Goal: Task Accomplishment & Management: Complete application form

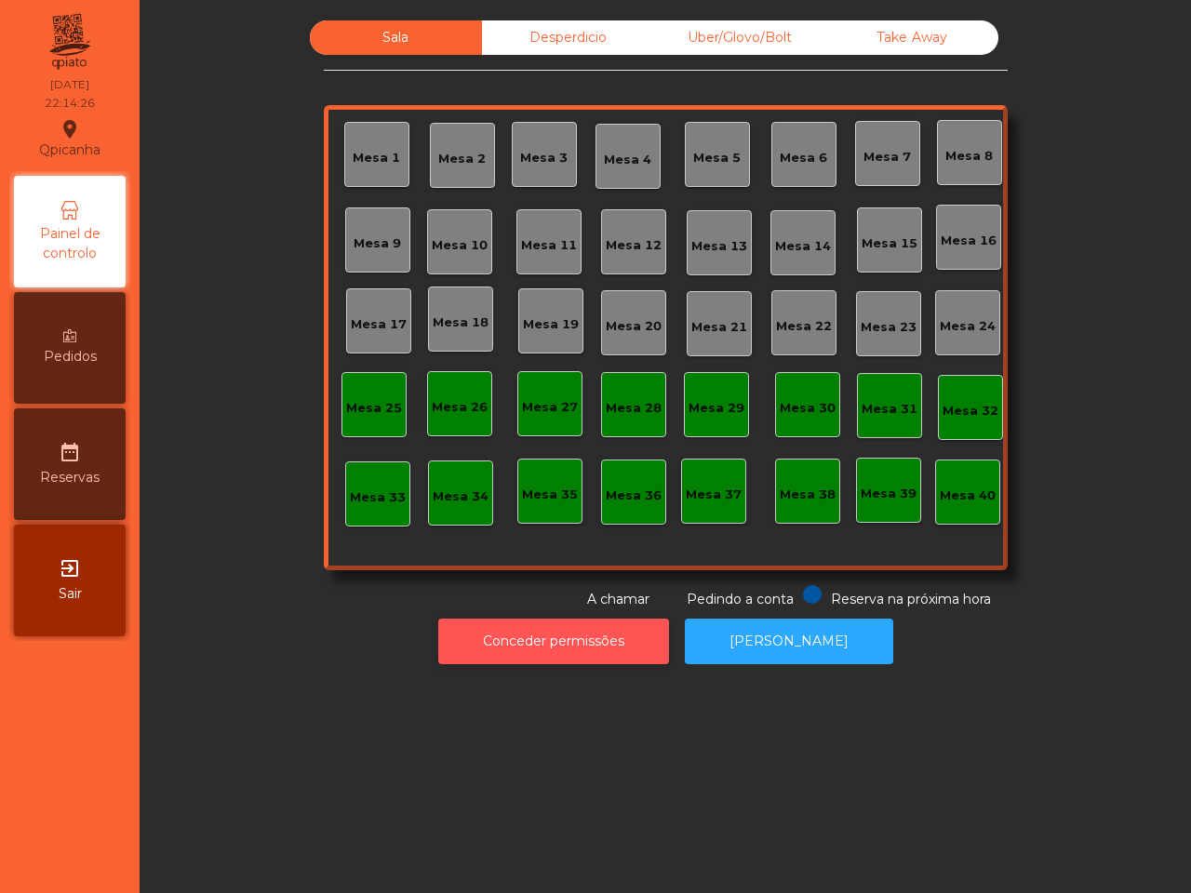
click at [538, 628] on button "Conceder permissões" at bounding box center [553, 642] width 231 height 46
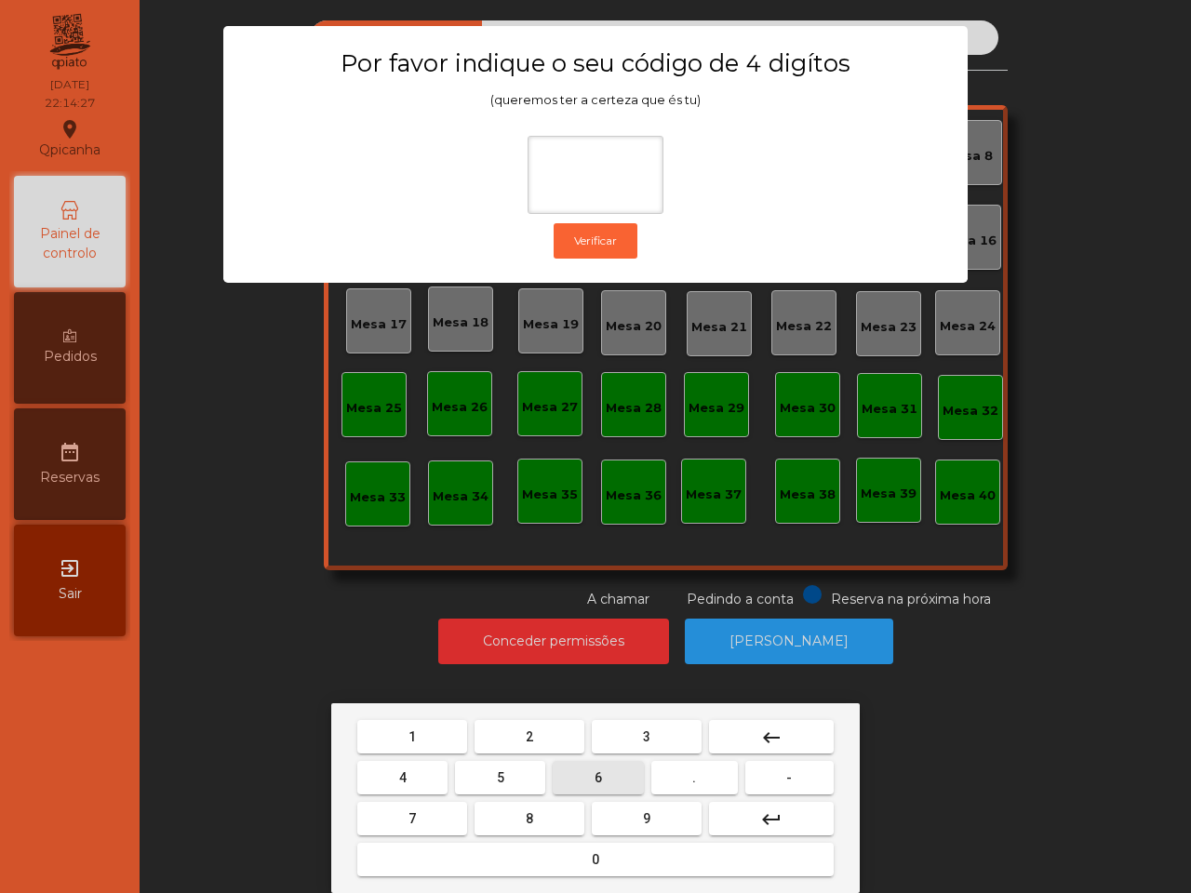
click at [603, 779] on button "6" at bounding box center [598, 777] width 90 height 33
click at [462, 766] on button "5" at bounding box center [500, 777] width 90 height 33
click at [429, 726] on button "1" at bounding box center [412, 736] width 110 height 33
click at [565, 726] on button "2" at bounding box center [529, 736] width 110 height 33
type input "****"
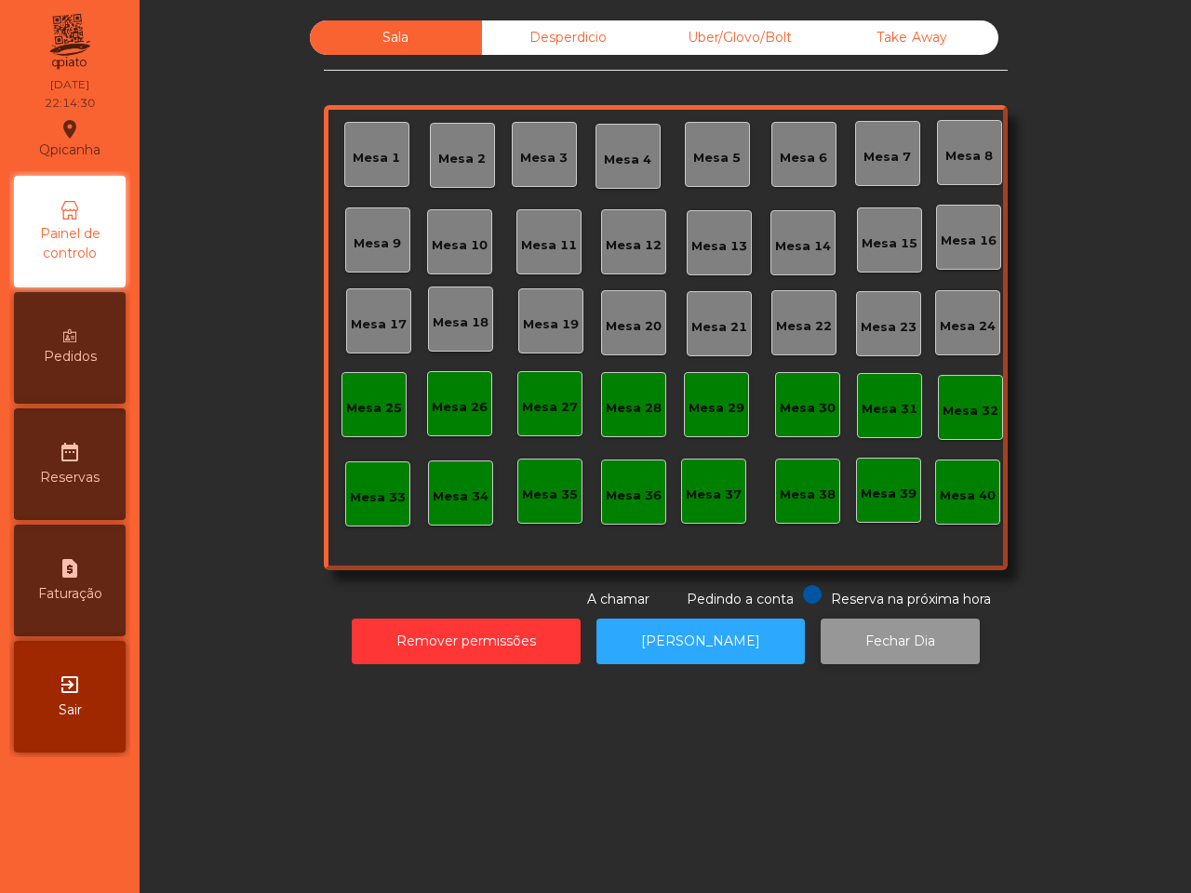
click at [877, 643] on button "Fechar Dia" at bounding box center [899, 642] width 159 height 46
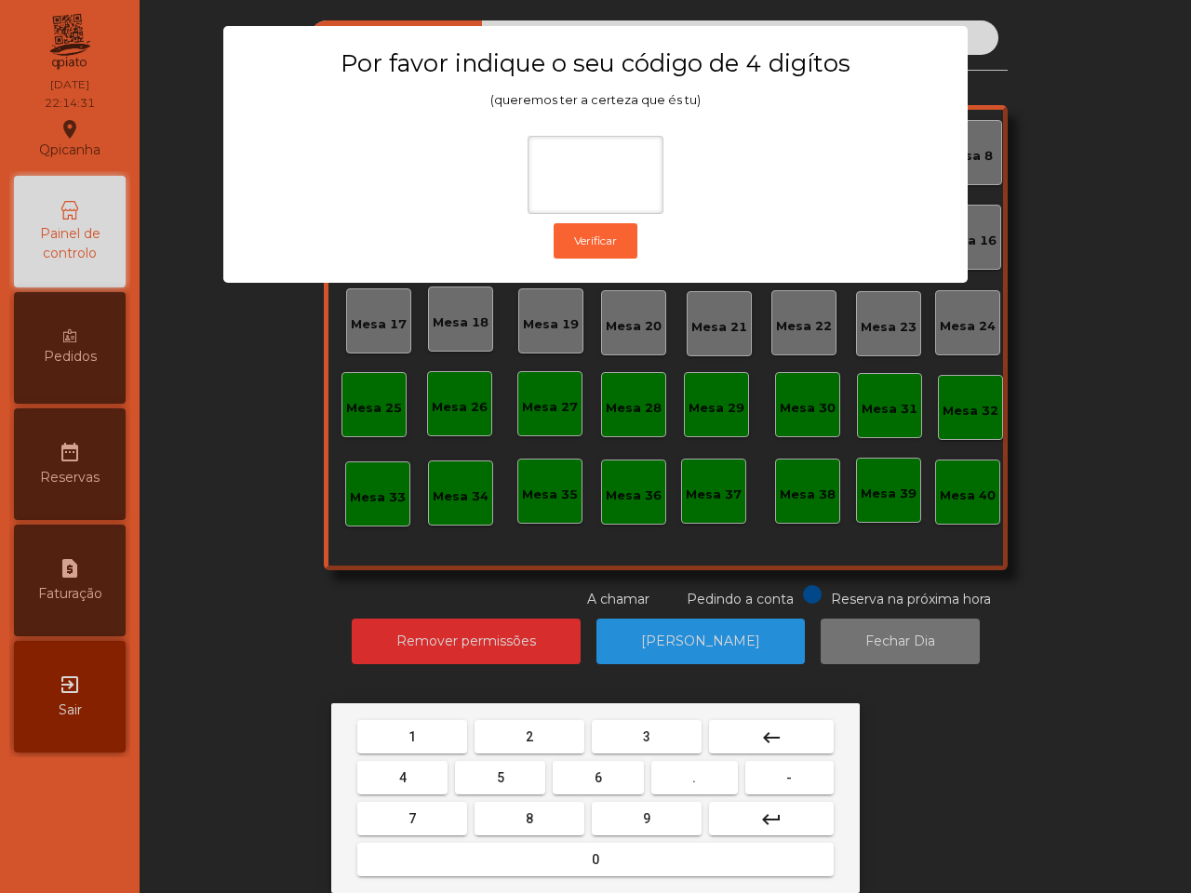
click at [601, 774] on span "6" at bounding box center [597, 777] width 7 height 15
click at [486, 770] on button "5" at bounding box center [500, 777] width 90 height 33
click at [431, 738] on button "1" at bounding box center [412, 736] width 110 height 33
click at [541, 738] on button "2" at bounding box center [529, 736] width 110 height 33
type input "****"
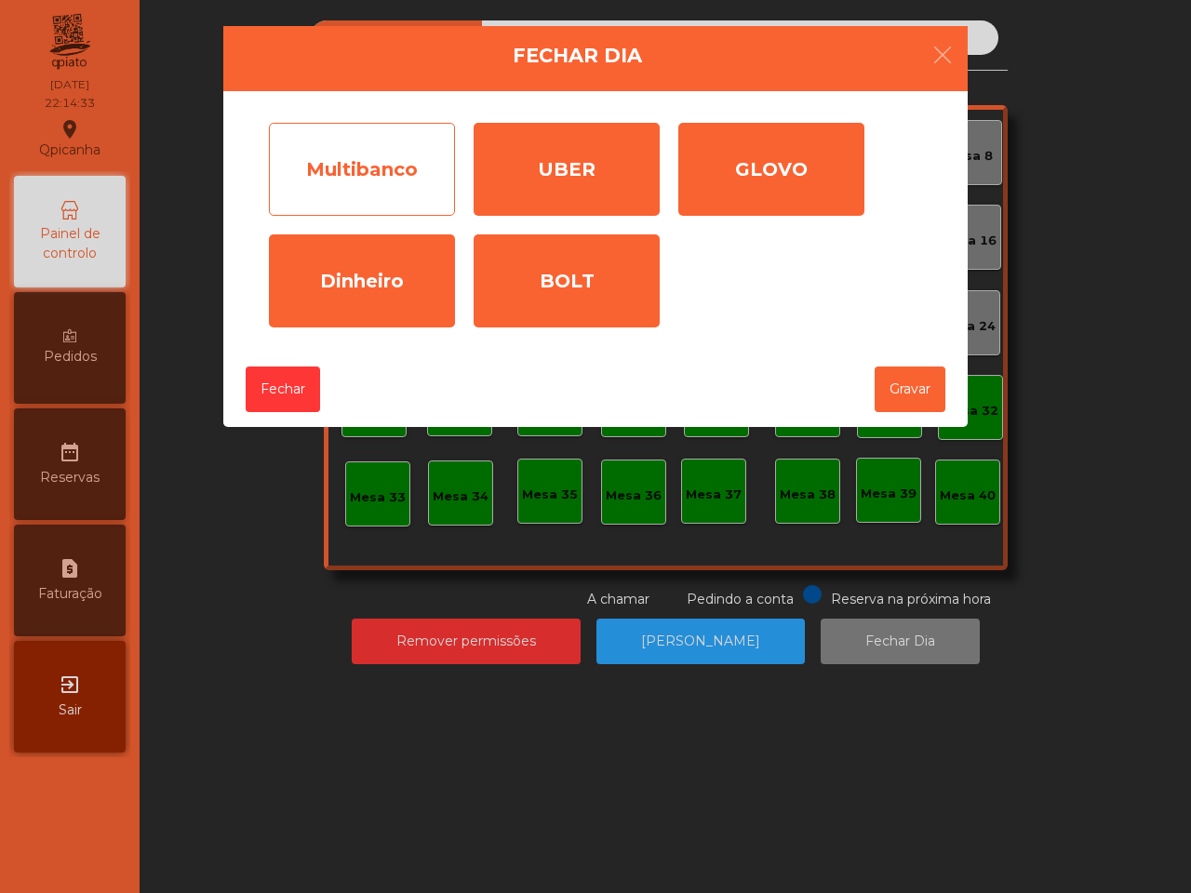
click at [383, 186] on div "Multibanco" at bounding box center [362, 169] width 186 height 93
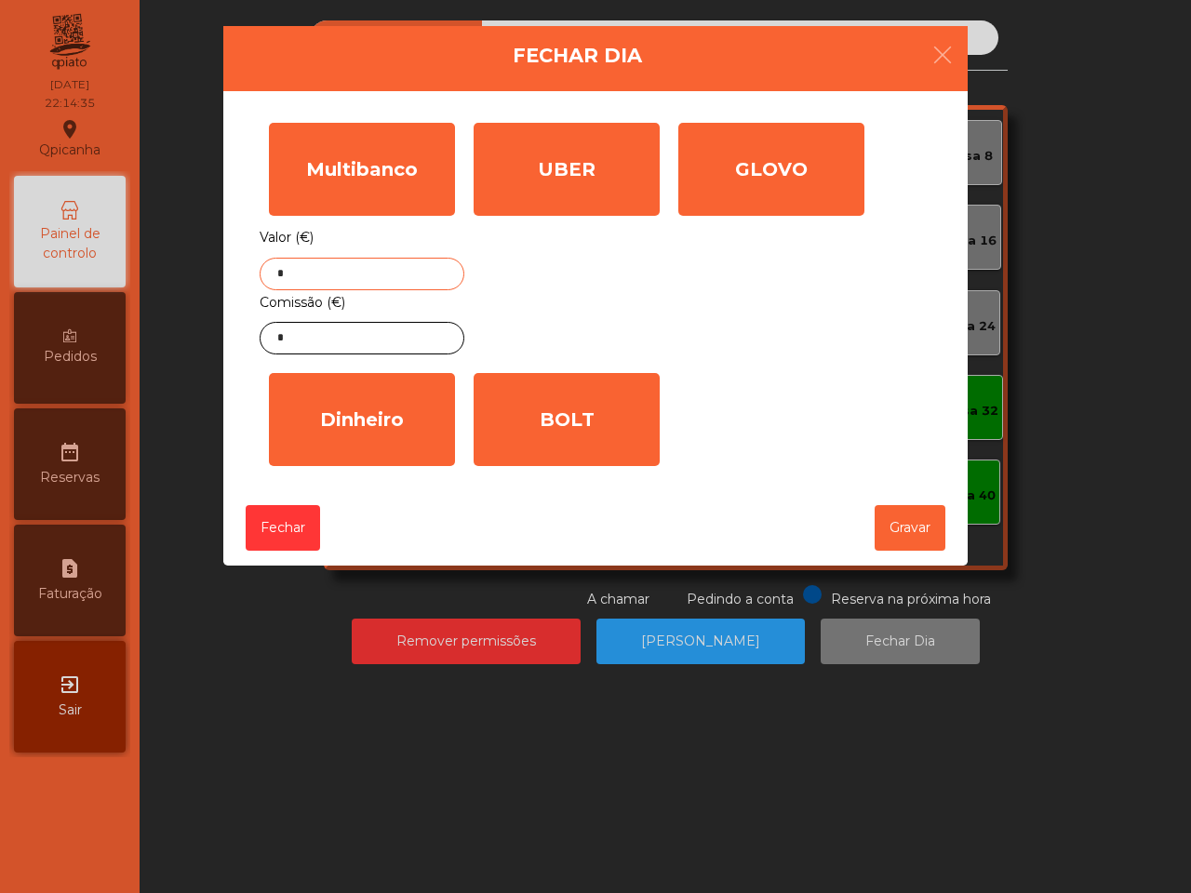
click at [364, 262] on input "*" at bounding box center [362, 274] width 205 height 33
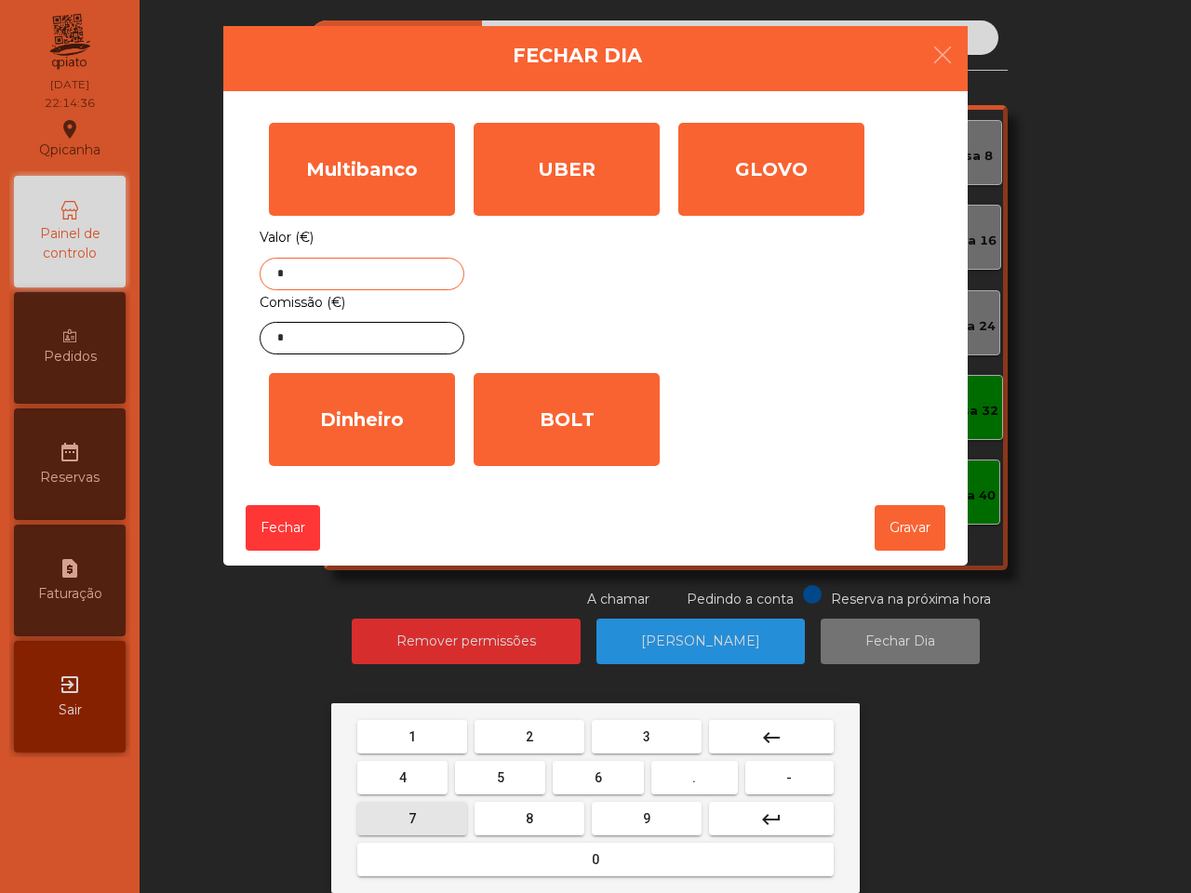
click at [424, 810] on button "7" at bounding box center [412, 818] width 110 height 33
click at [523, 816] on button "8" at bounding box center [529, 818] width 110 height 33
click at [596, 789] on button "6" at bounding box center [598, 777] width 90 height 33
click at [693, 780] on span "." at bounding box center [694, 777] width 4 height 15
click at [639, 819] on button "9" at bounding box center [647, 818] width 110 height 33
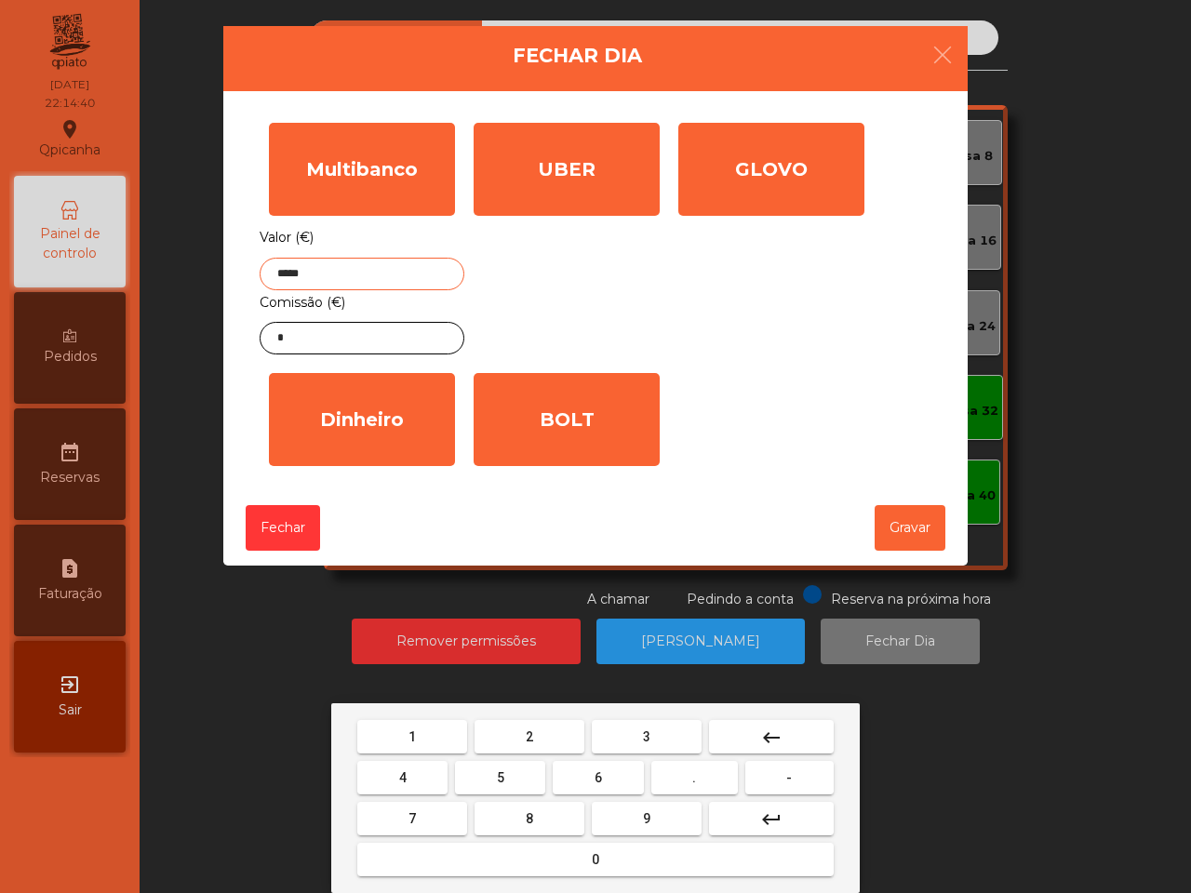
click at [500, 780] on span "5" at bounding box center [500, 777] width 7 height 15
type input "******"
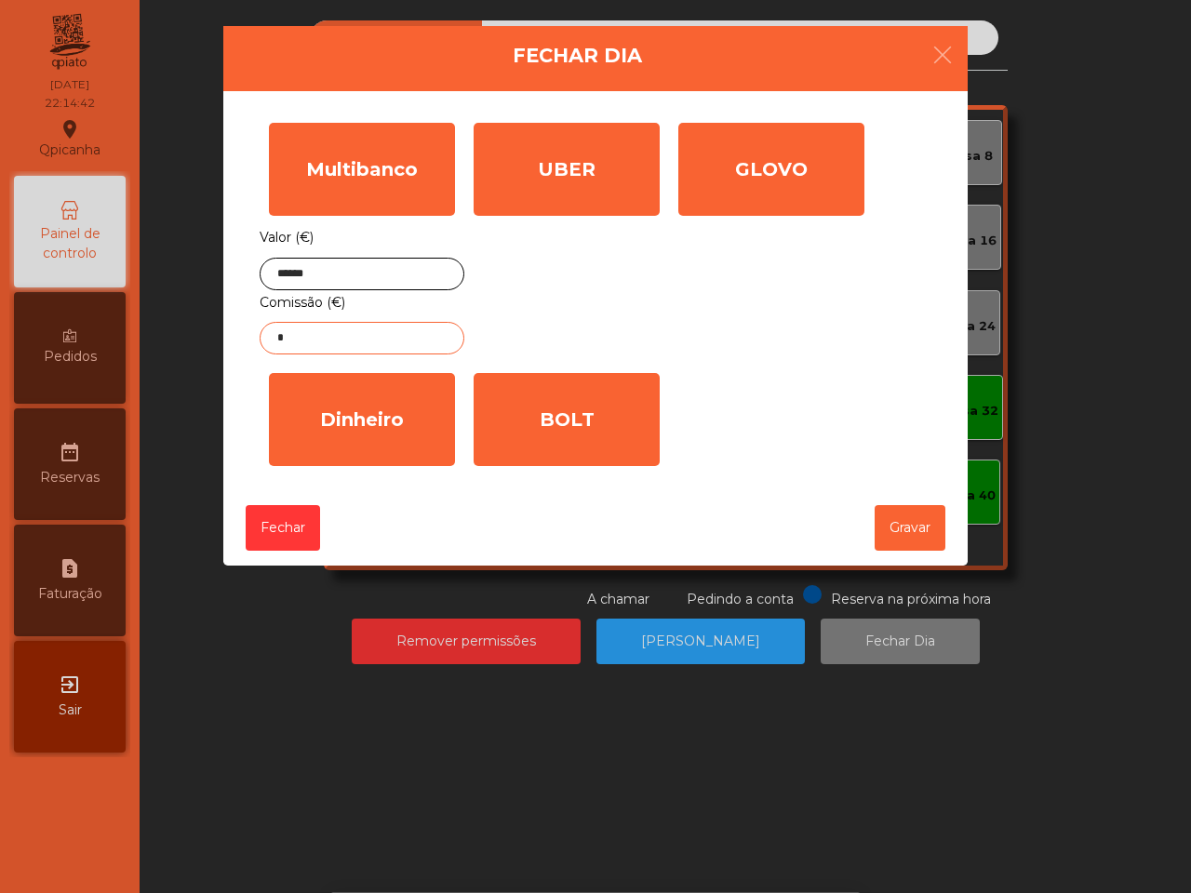
click at [333, 327] on input "*" at bounding box center [362, 338] width 205 height 33
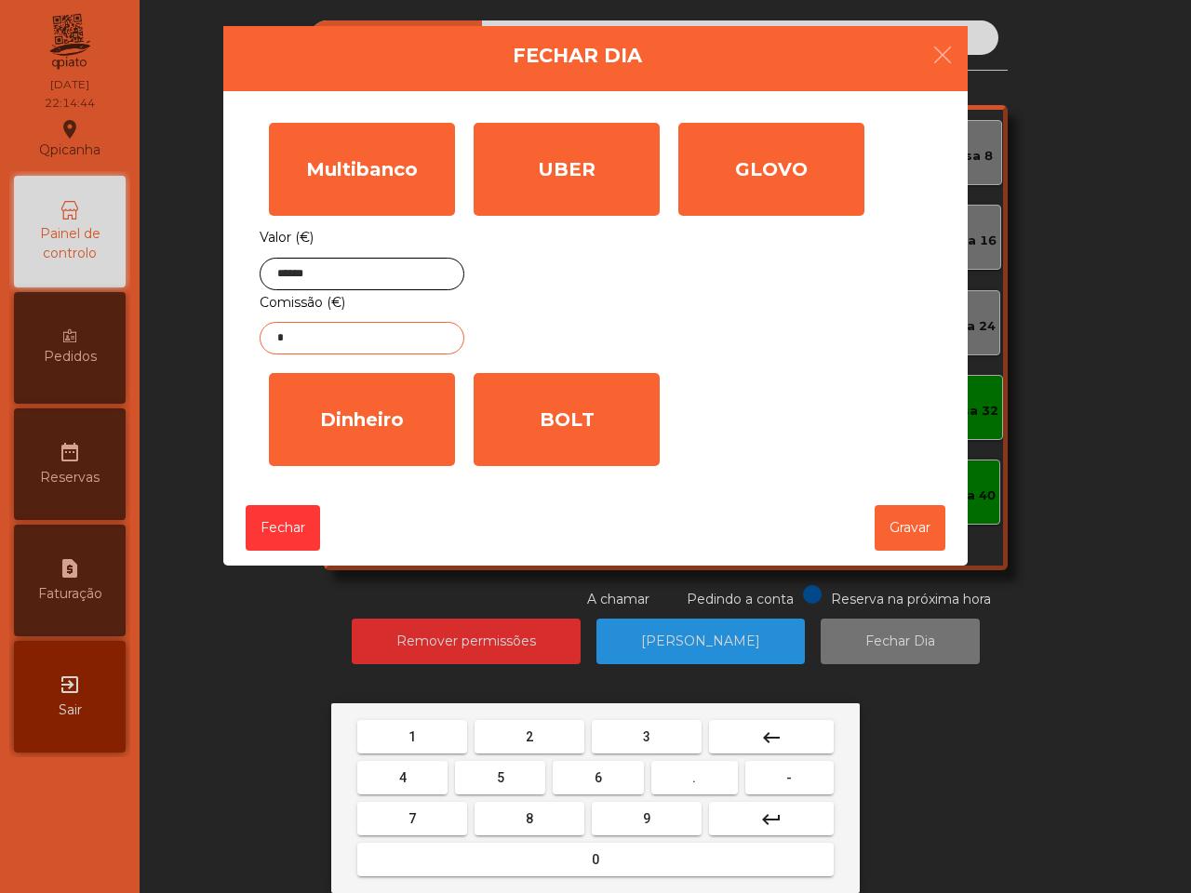
click at [430, 733] on button "1" at bounding box center [412, 736] width 110 height 33
click at [707, 774] on button "." at bounding box center [694, 777] width 87 height 33
click at [596, 780] on span "6" at bounding box center [597, 777] width 7 height 15
click at [535, 824] on button "8" at bounding box center [529, 818] width 110 height 33
type input "****"
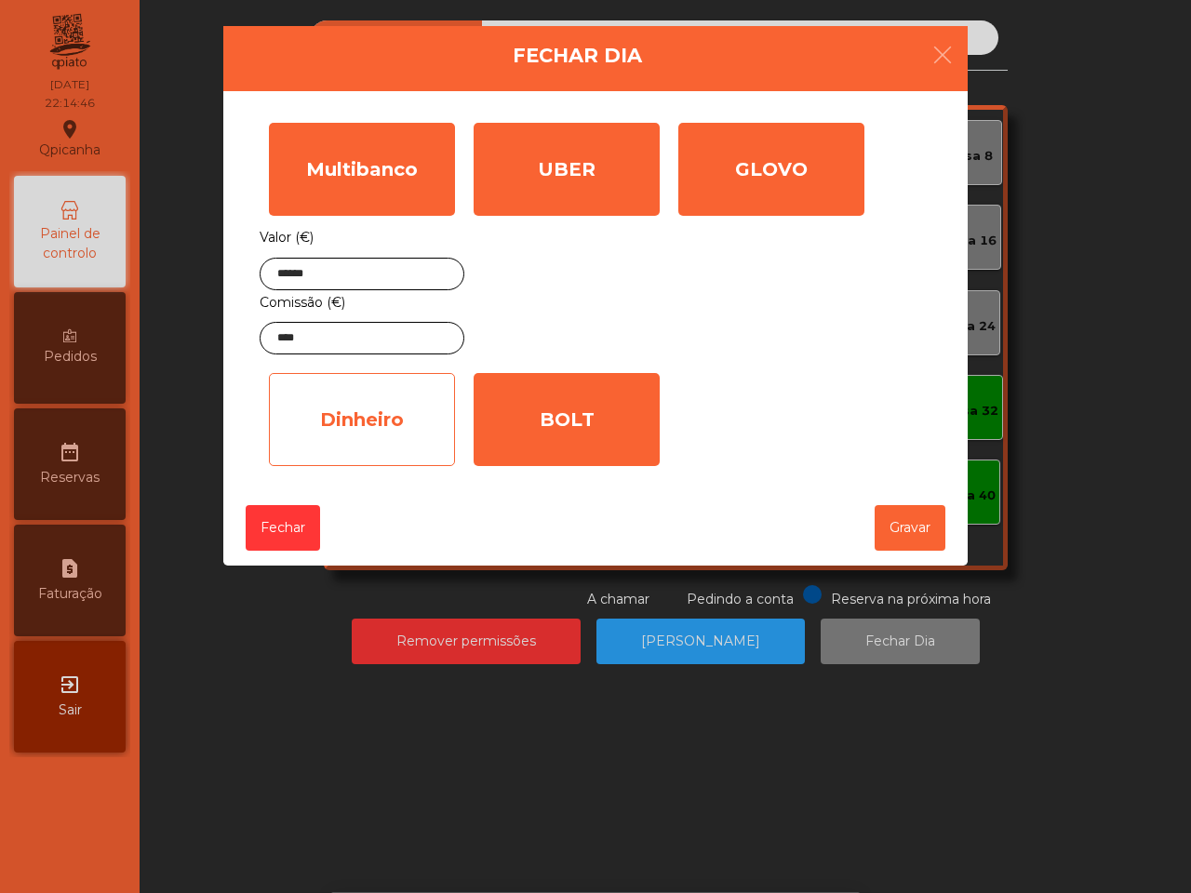
click at [307, 445] on div "Dinheiro" at bounding box center [362, 419] width 186 height 93
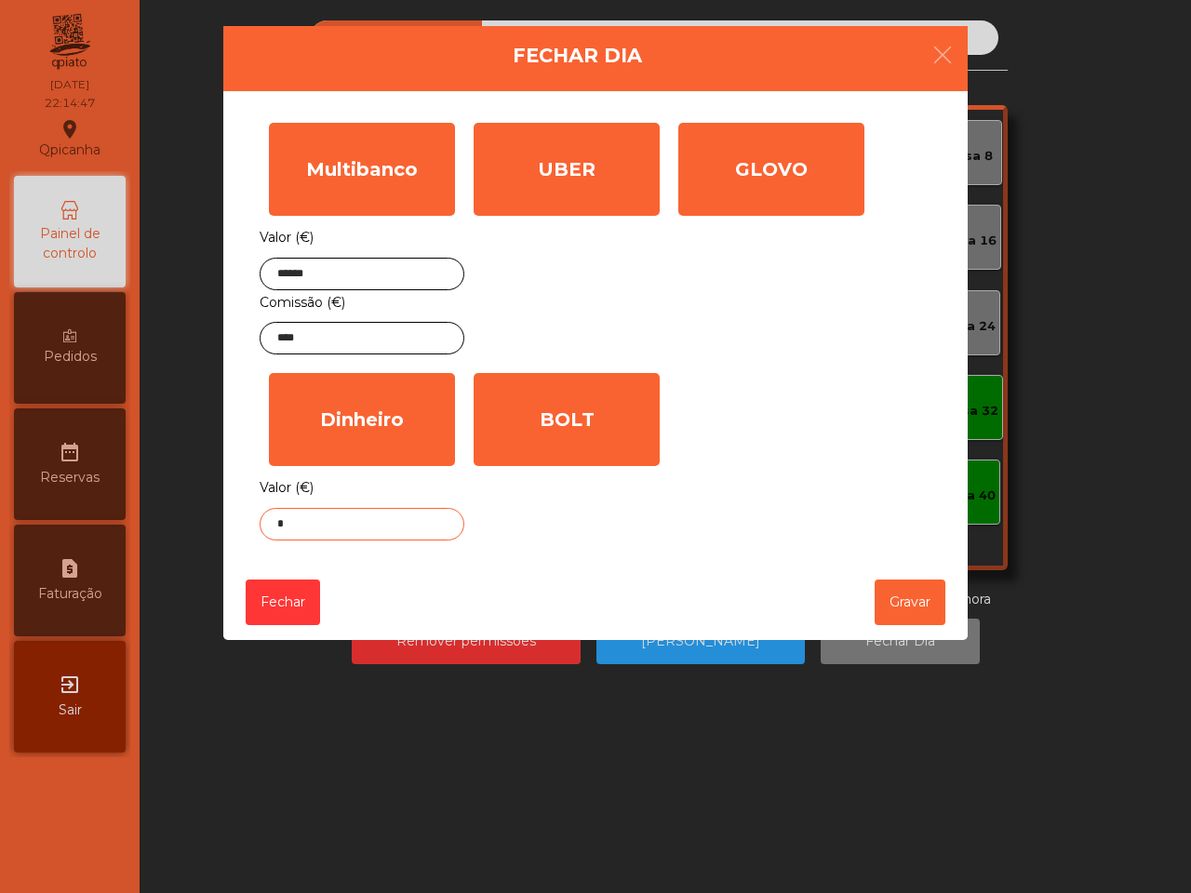
click at [365, 513] on input "*" at bounding box center [362, 524] width 205 height 33
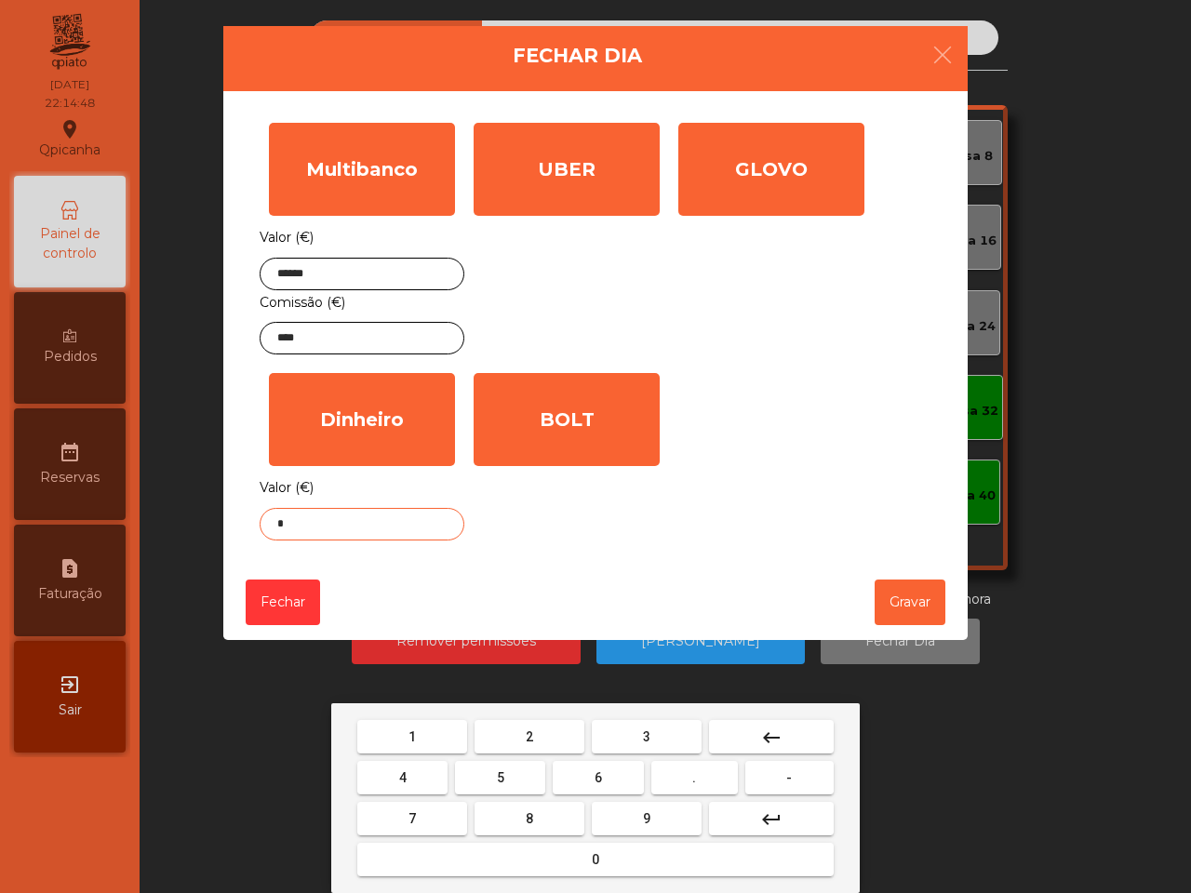
click at [614, 860] on button "0" at bounding box center [595, 859] width 476 height 33
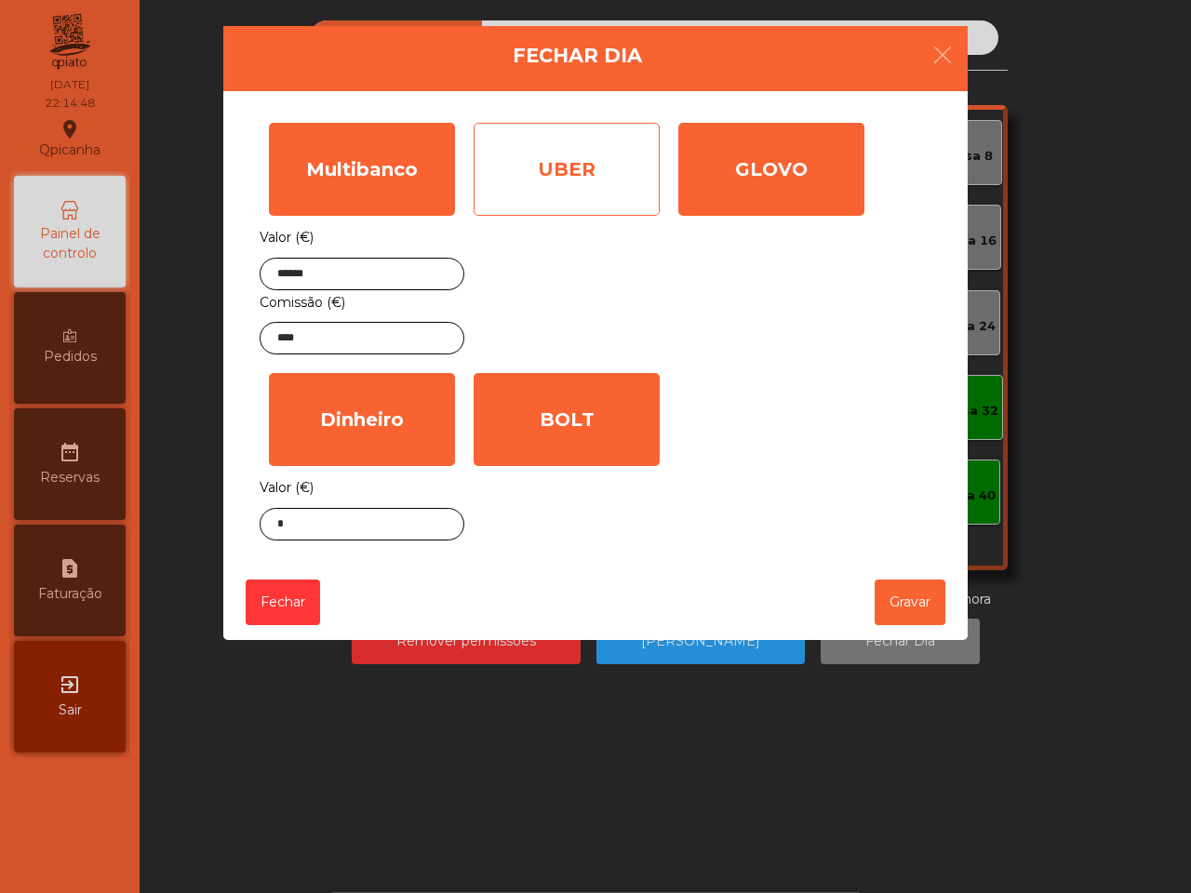
click at [610, 167] on div "UBER" at bounding box center [566, 169] width 186 height 93
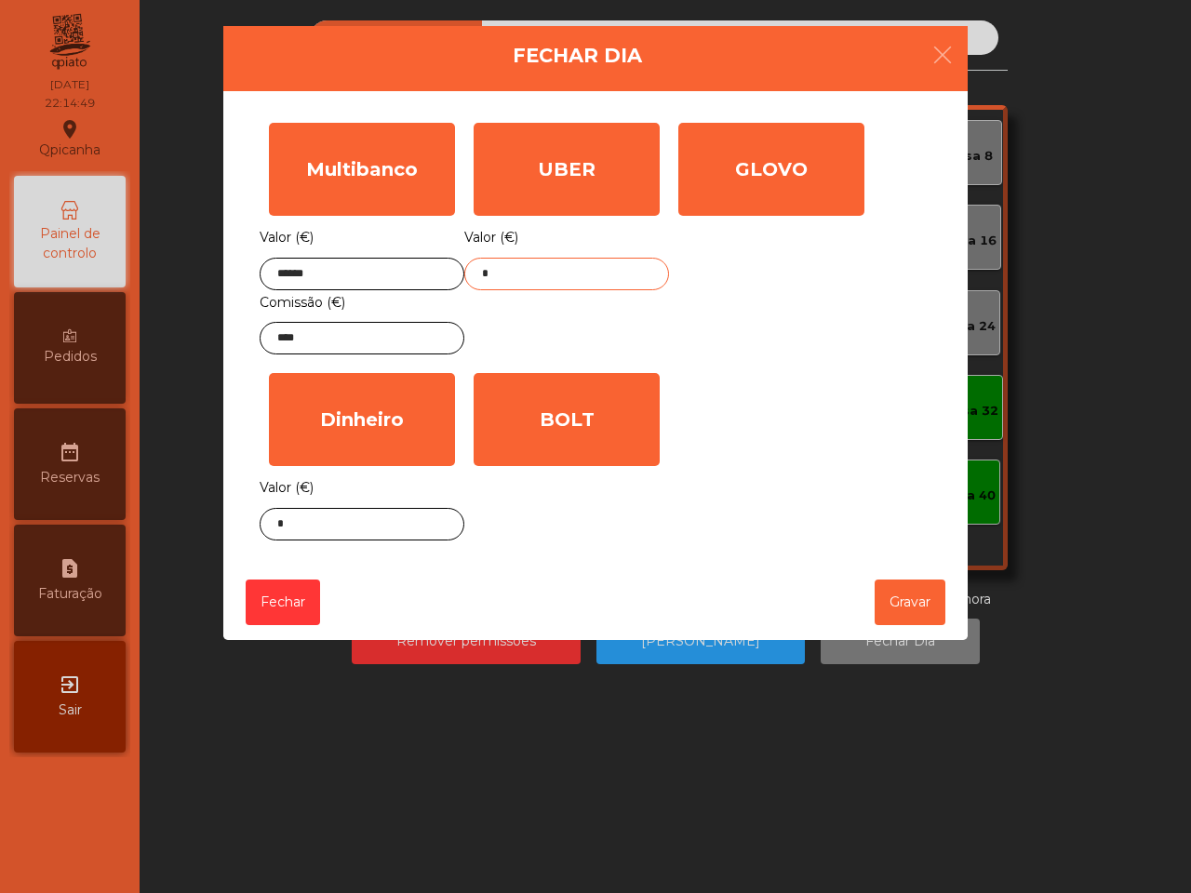
click at [570, 284] on input "*" at bounding box center [566, 274] width 205 height 33
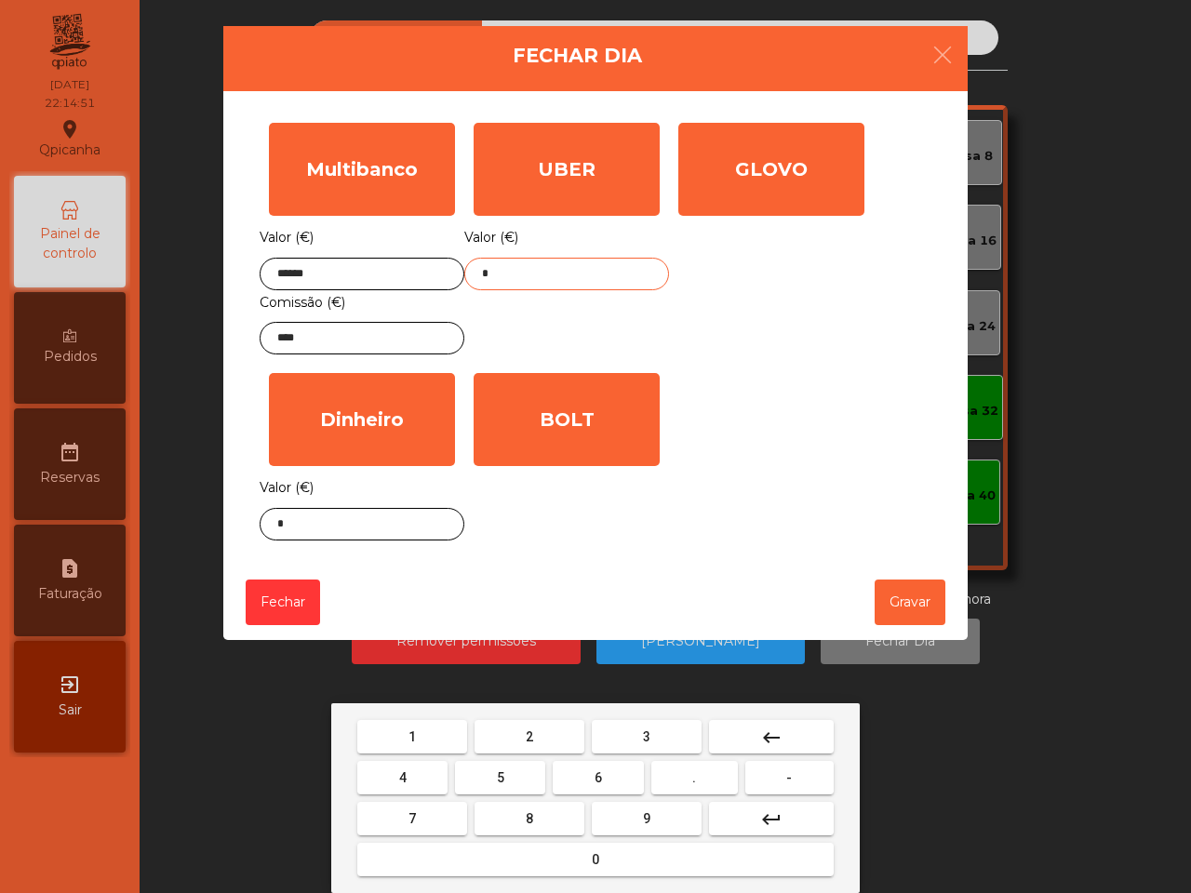
click at [513, 733] on button "2" at bounding box center [529, 736] width 110 height 33
click at [698, 779] on button "." at bounding box center [694, 777] width 87 height 33
click at [649, 740] on button "3" at bounding box center [647, 736] width 110 height 33
click at [667, 821] on button "9" at bounding box center [647, 818] width 110 height 33
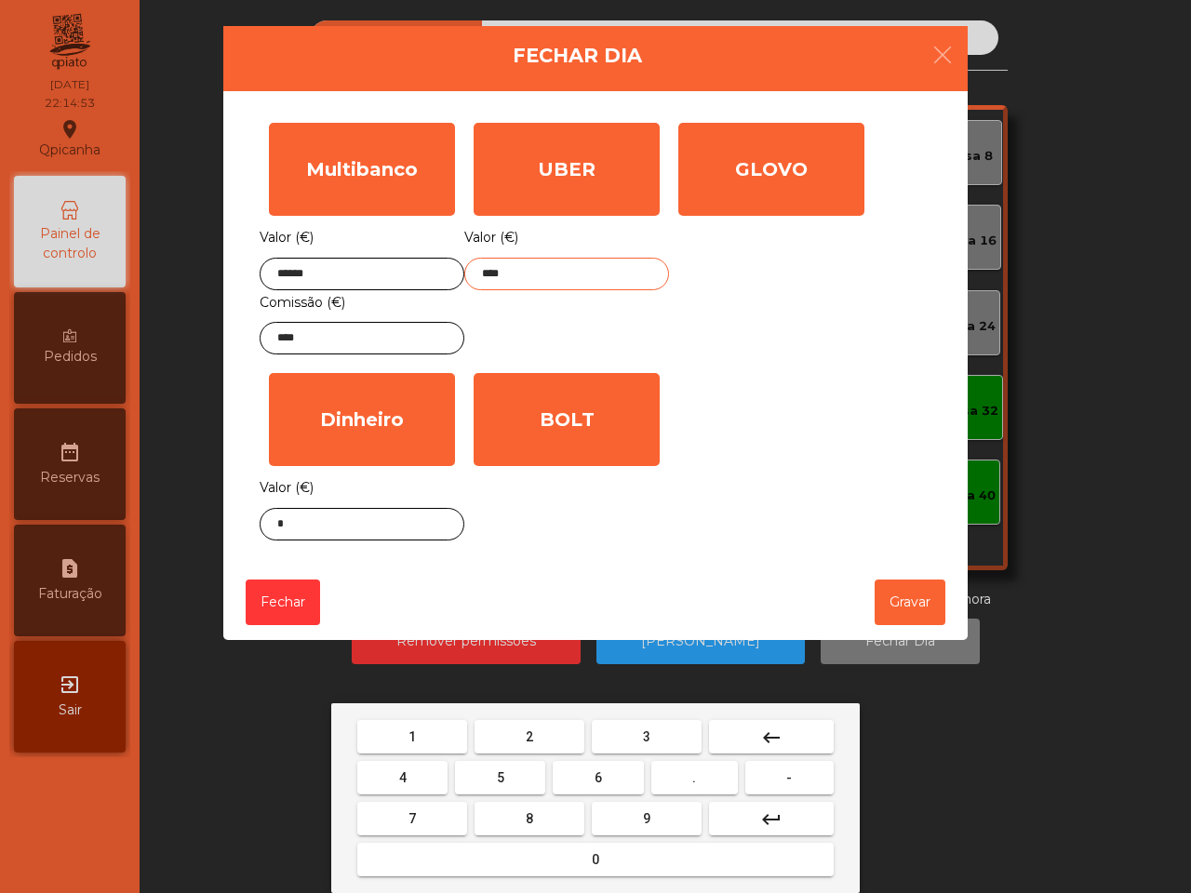
type input "*****"
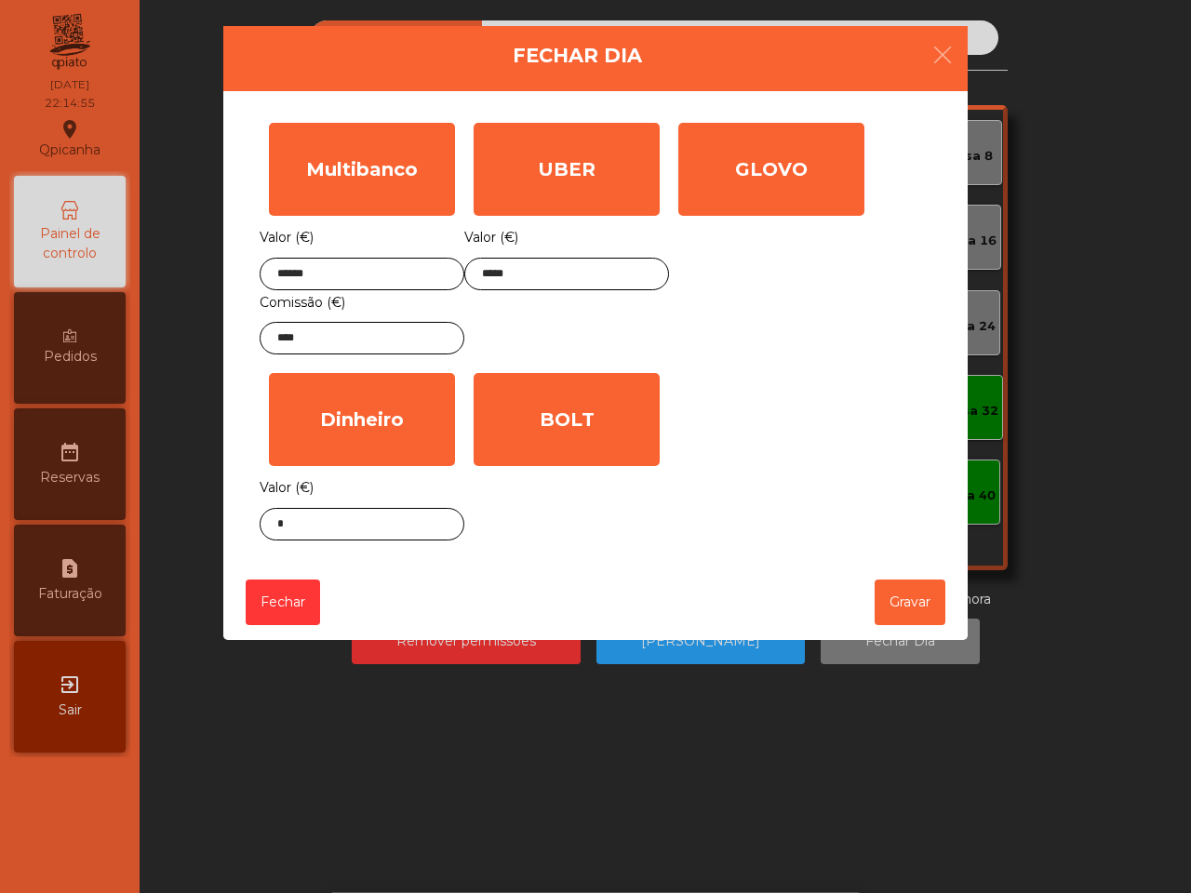
click at [567, 473] on div "BOLT Valor (€) *" at bounding box center [566, 457] width 205 height 186
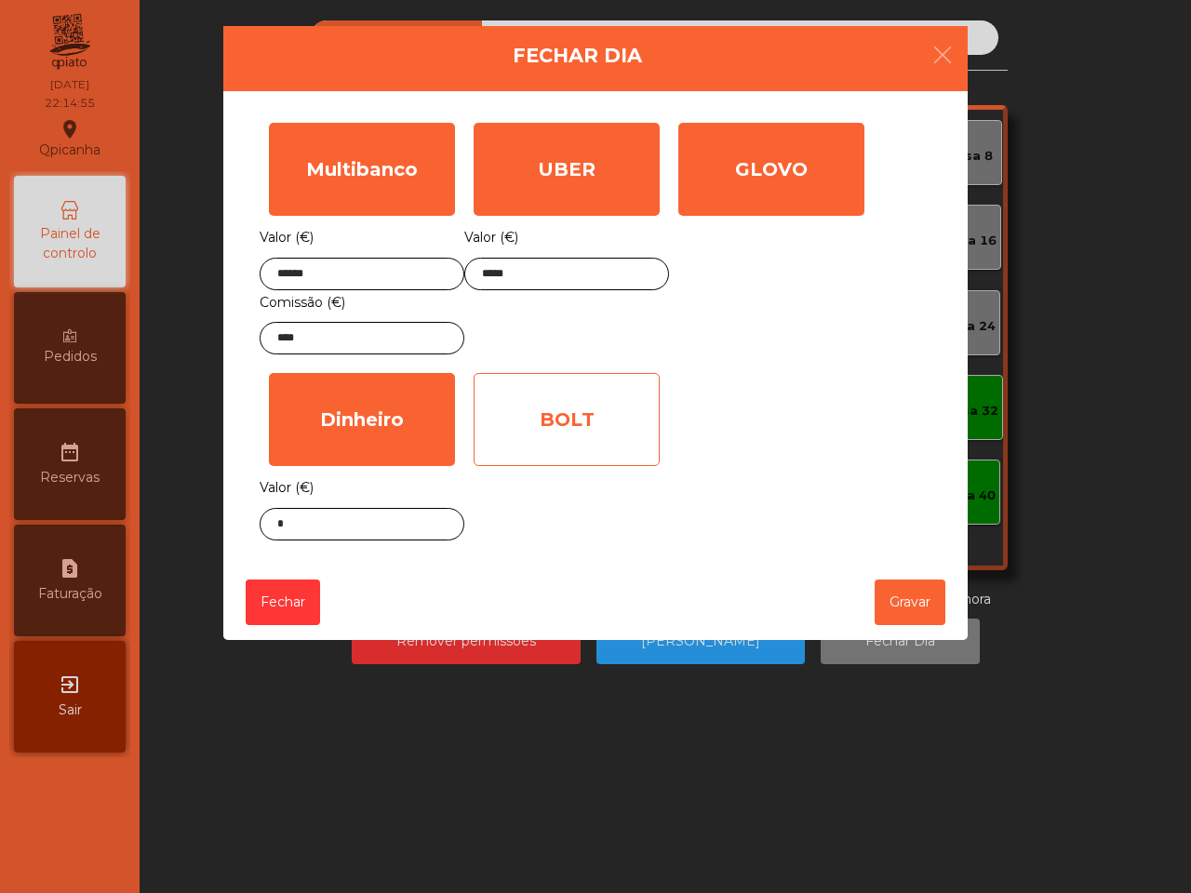
click at [572, 437] on div "BOLT" at bounding box center [566, 419] width 186 height 93
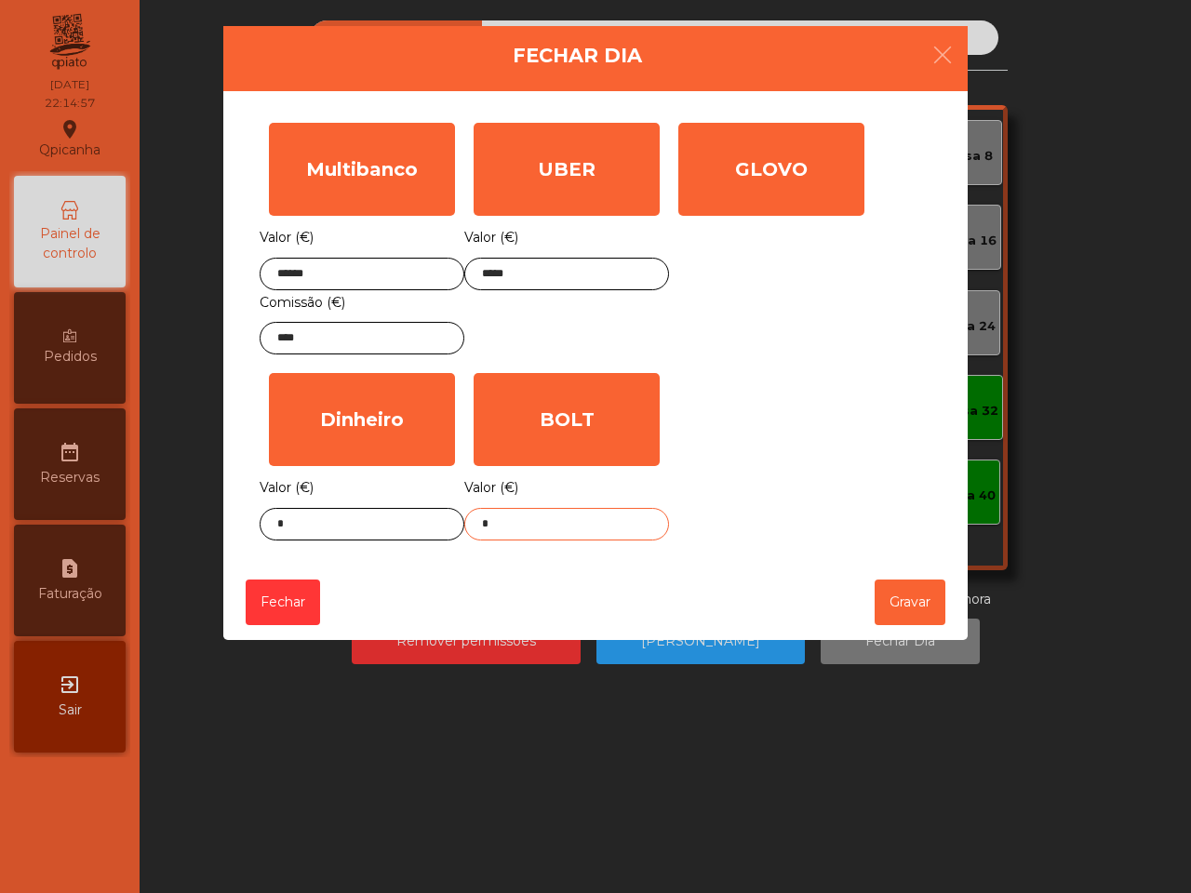
click at [570, 521] on input "*" at bounding box center [566, 524] width 205 height 33
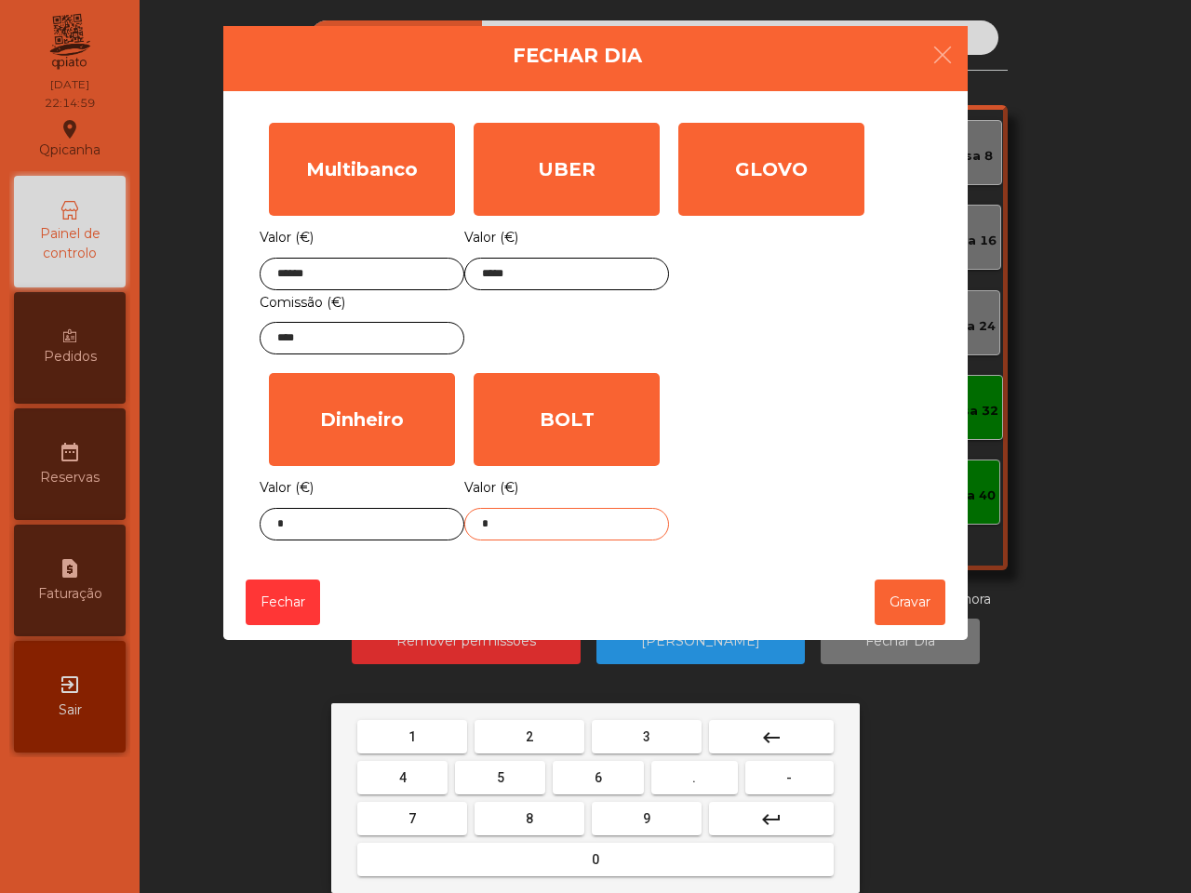
click at [645, 723] on button "3" at bounding box center [647, 736] width 110 height 33
click at [419, 816] on button "7" at bounding box center [412, 818] width 110 height 33
click at [677, 772] on button "." at bounding box center [694, 777] width 87 height 33
click at [428, 816] on button "7" at bounding box center [412, 818] width 110 height 33
click at [417, 781] on button "4" at bounding box center [402, 777] width 90 height 33
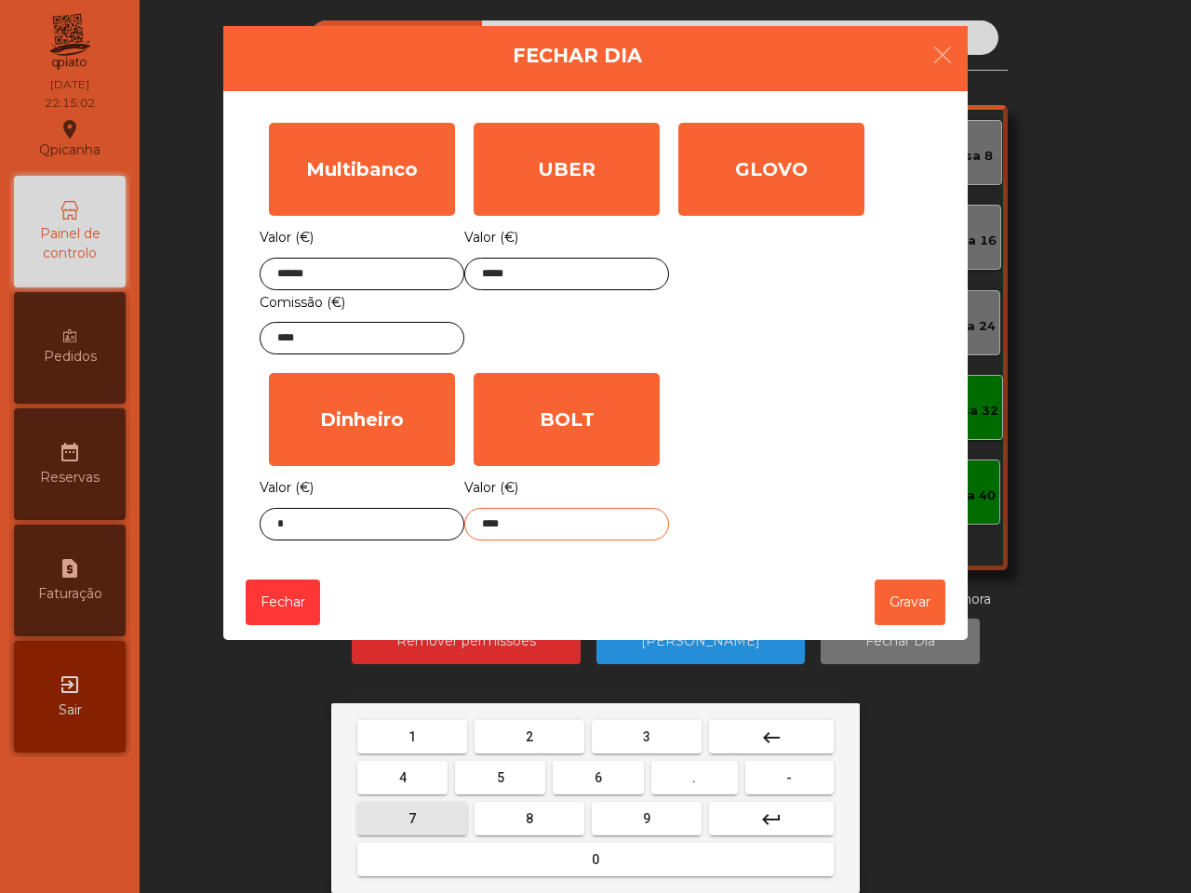
type input "*****"
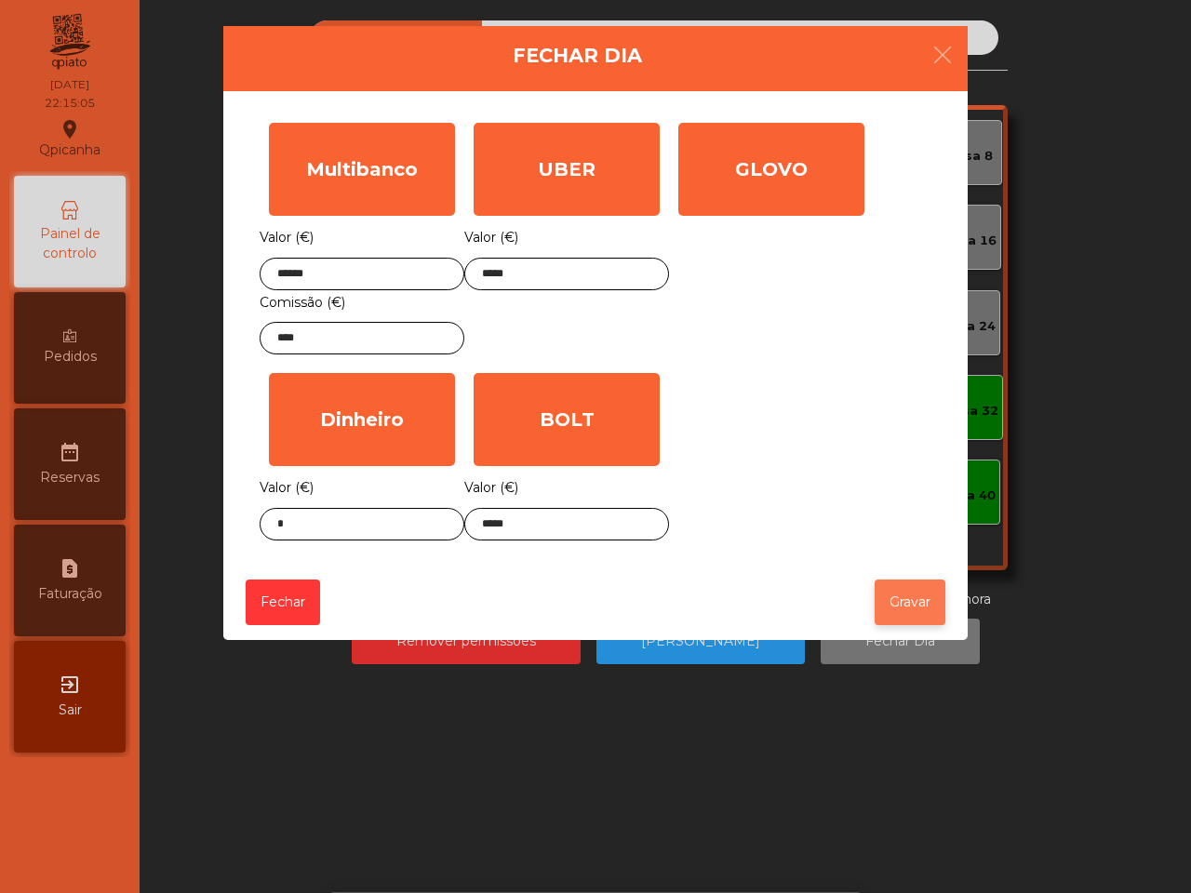
click at [913, 596] on button "Gravar" at bounding box center [909, 603] width 71 height 46
